Goal: Browse casually: Explore the website without a specific task or goal

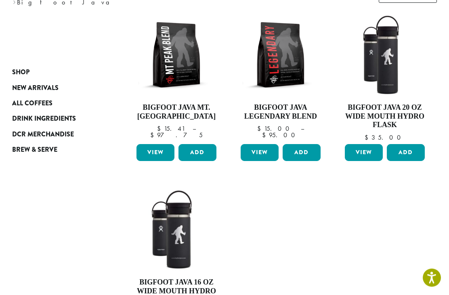
scroll to position [124, 0]
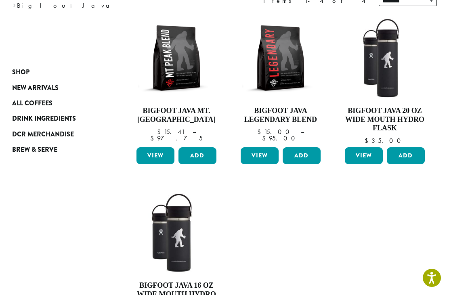
click at [69, 138] on span "DCR Merchandise" at bounding box center [43, 135] width 62 height 10
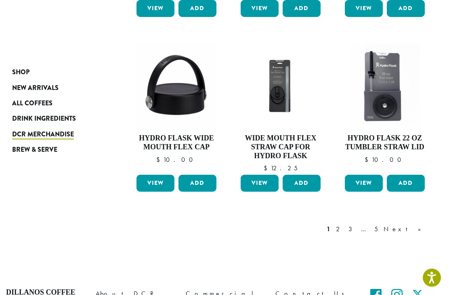
scroll to position [603, 0]
click at [379, 224] on div "1 2 3 … 5 Next »" at bounding box center [378, 229] width 106 height 10
click at [344, 224] on link "2" at bounding box center [339, 229] width 10 height 10
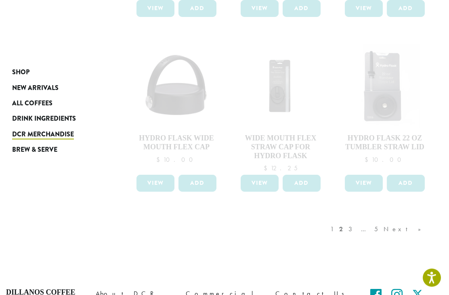
scroll to position [601, 0]
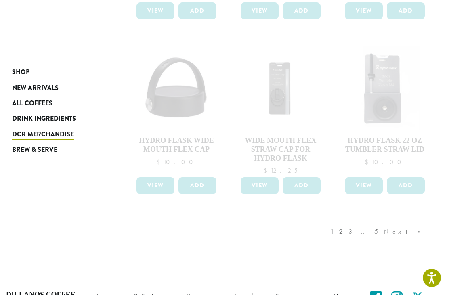
click at [377, 222] on div "1 2 3 … 5 Next »" at bounding box center [380, 240] width 102 height 38
click at [371, 221] on div "1 2 3 … 5 Next »" at bounding box center [380, 240] width 102 height 38
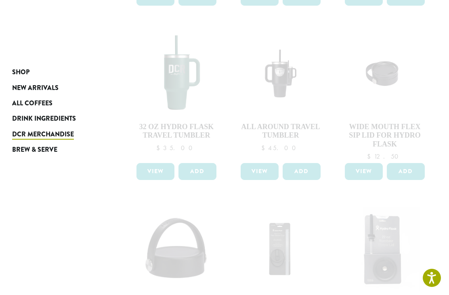
scroll to position [442, 0]
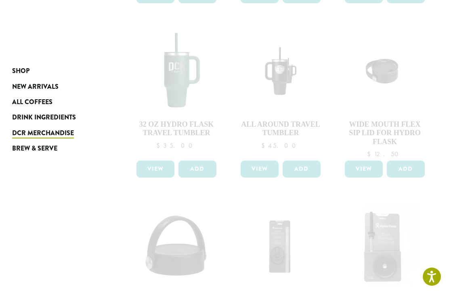
click at [47, 148] on span "Brew & Serve" at bounding box center [34, 150] width 45 height 10
click at [35, 151] on span "Brew & Serve" at bounding box center [34, 150] width 45 height 10
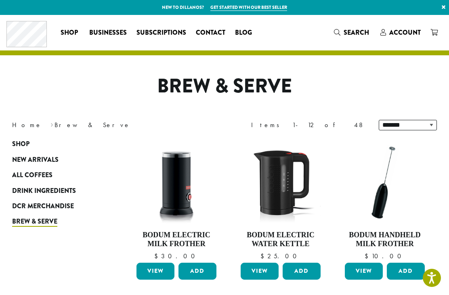
click at [51, 156] on span "New Arrivals" at bounding box center [35, 160] width 46 height 10
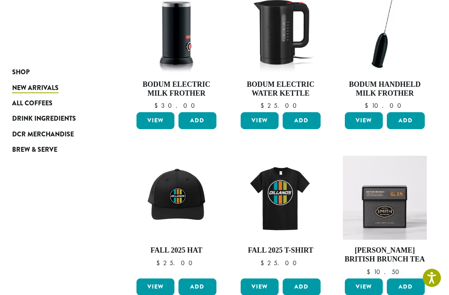
scroll to position [148, 0]
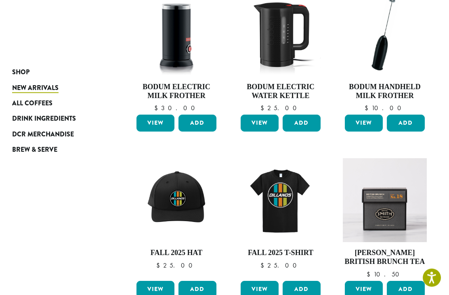
click at [45, 102] on span "All Coffees" at bounding box center [32, 103] width 40 height 10
click at [44, 107] on span "All Coffees" at bounding box center [32, 103] width 40 height 10
